Goal: Find specific page/section: Find specific page/section

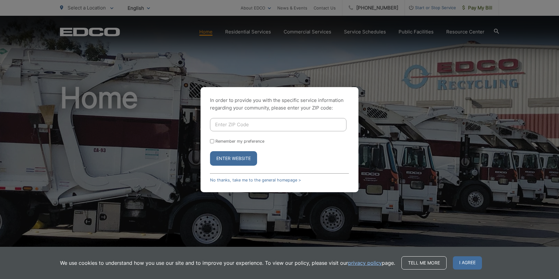
click at [283, 124] on input "Enter ZIP Code" at bounding box center [278, 124] width 136 height 13
type input "92003"
click at [210, 151] on button "Enter Website" at bounding box center [233, 158] width 47 height 15
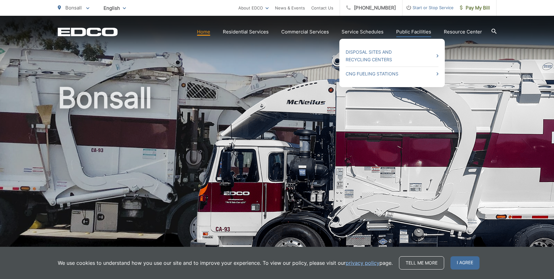
click at [406, 31] on link "Public Facilities" at bounding box center [413, 32] width 35 height 8
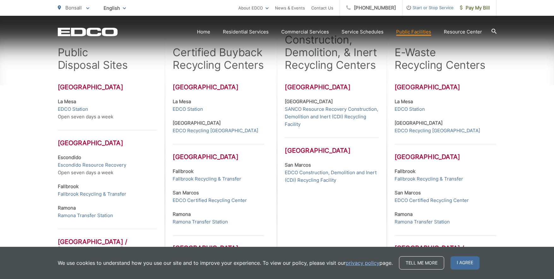
scroll to position [253, 0]
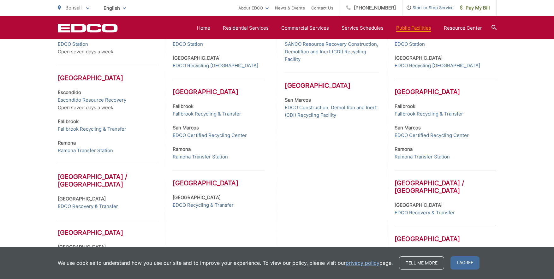
drag, startPoint x: 92, startPoint y: 129, endPoint x: 43, endPoint y: 111, distance: 52.0
click at [37, 111] on div "Many EDCO public disposal sites and certified buyback recycling centers are loc…" at bounding box center [277, 88] width 554 height 429
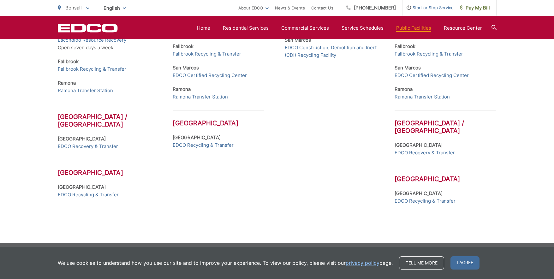
scroll to position [316, 0]
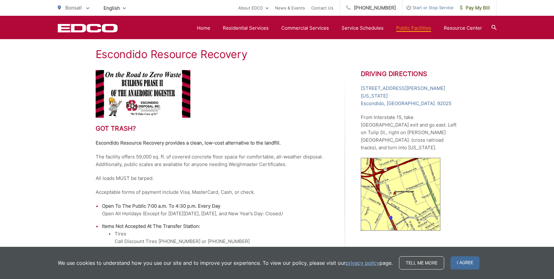
scroll to position [118, 0]
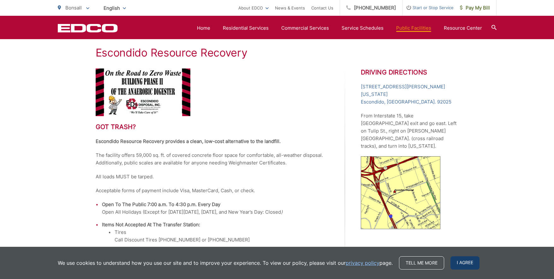
click at [470, 265] on span "I agree" at bounding box center [465, 263] width 29 height 13
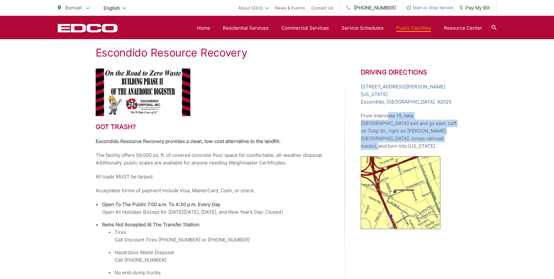
drag, startPoint x: 388, startPoint y: 107, endPoint x: 414, endPoint y: 130, distance: 34.7
click at [412, 130] on p "From Interstate 15, take Valley Parkway exit and go east. Left on Tulip St., ri…" at bounding box center [410, 131] width 98 height 38
click at [421, 130] on p "From Interstate 15, take Valley Parkway exit and go east. Left on Tulip St., ri…" at bounding box center [410, 131] width 98 height 38
click at [433, 132] on p "From Interstate 15, take Valley Parkway exit and go east. Left on Tulip St., ri…" at bounding box center [410, 131] width 98 height 38
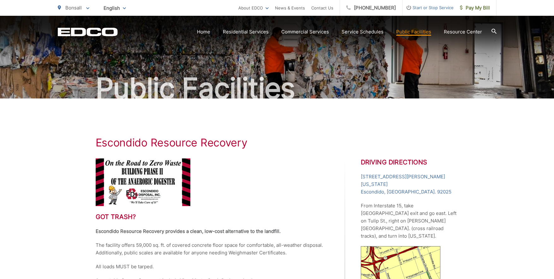
scroll to position [0, 0]
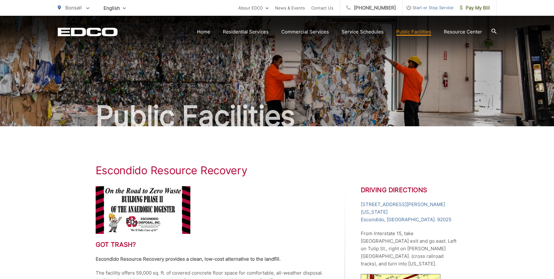
drag, startPoint x: 73, startPoint y: 168, endPoint x: 86, endPoint y: 160, distance: 14.9
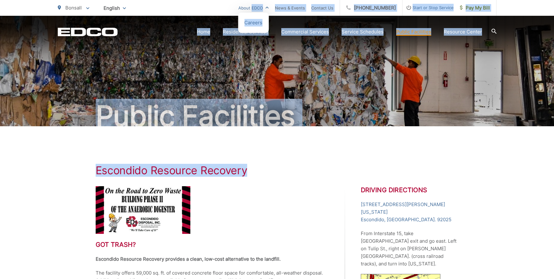
drag, startPoint x: 269, startPoint y: 76, endPoint x: 261, endPoint y: 6, distance: 69.9
click at [261, 7] on body "Home Back Home Residential Services Overview Curbside Pickup Recycling Organic …" at bounding box center [277, 139] width 554 height 279
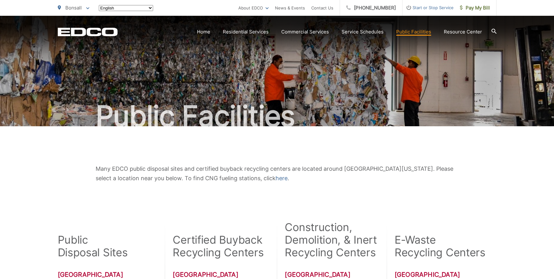
scroll to position [316, 0]
